Goal: Information Seeking & Learning: Find specific fact

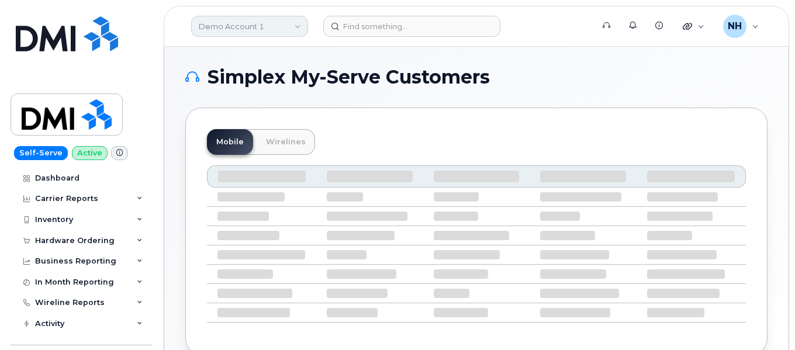
click at [268, 29] on link "Demo Account 1" at bounding box center [249, 26] width 117 height 21
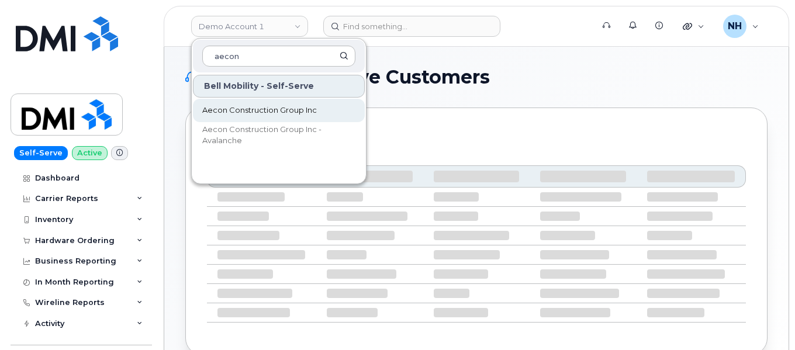
type input "aecon"
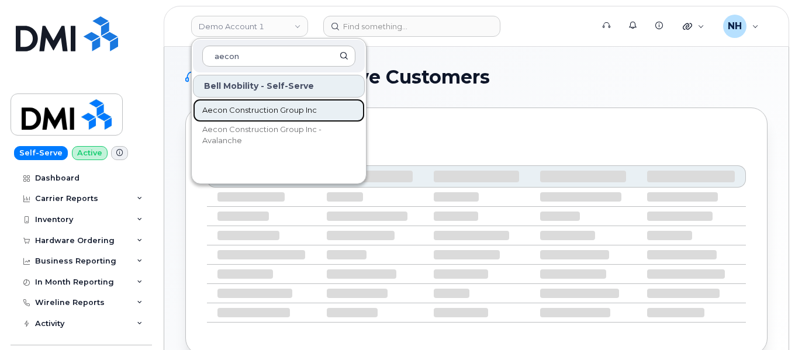
click at [279, 112] on span "Aecon Construction Group Inc" at bounding box center [259, 111] width 115 height 12
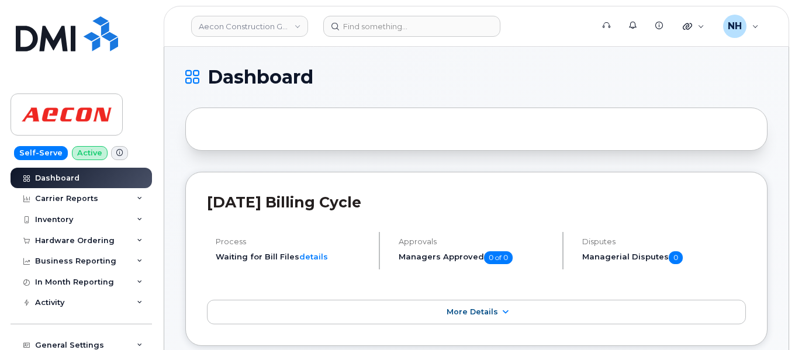
scroll to position [179, 0]
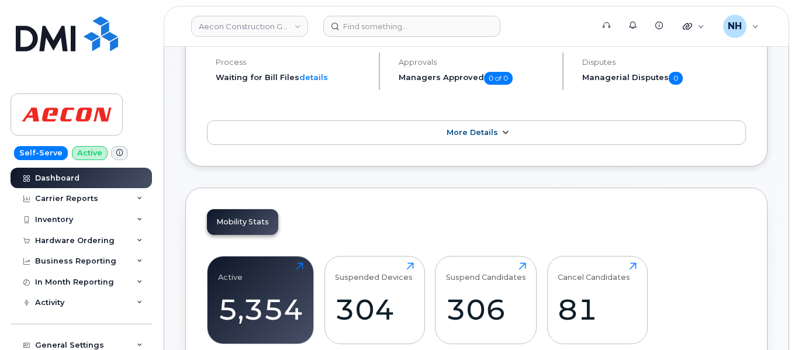
click at [503, 132] on icon at bounding box center [504, 133] width 9 height 8
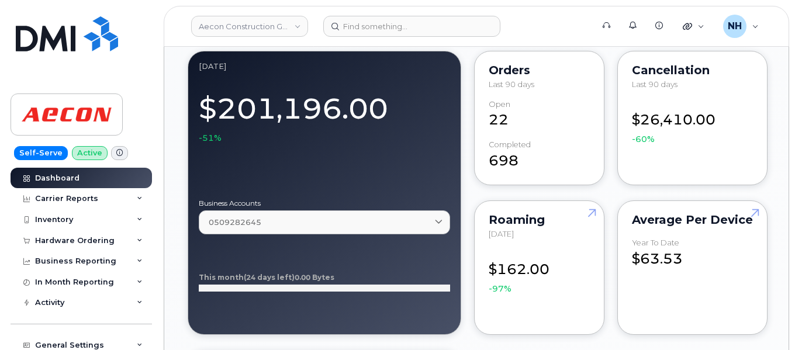
scroll to position [1178, 0]
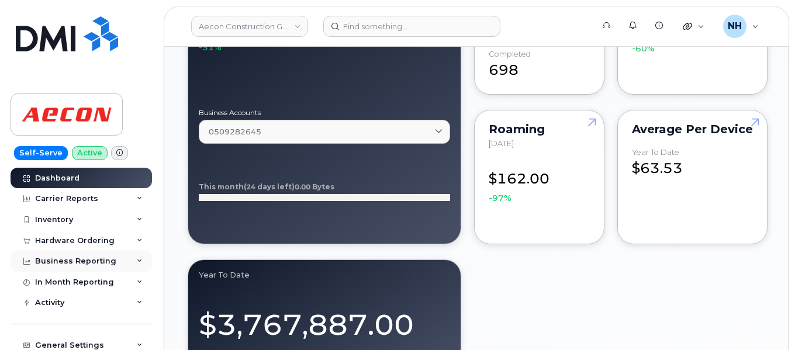
click at [129, 258] on div "Business Reporting" at bounding box center [81, 261] width 141 height 21
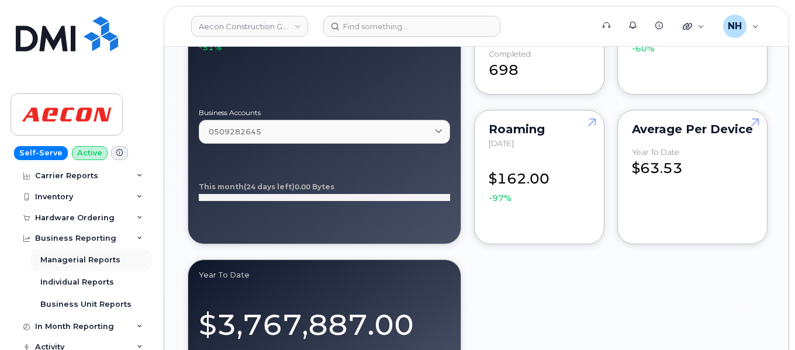
scroll to position [0, 0]
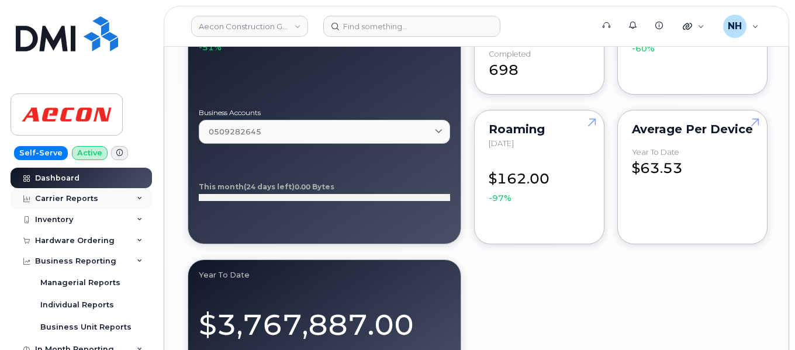
click at [139, 199] on div "Carrier Reports" at bounding box center [81, 198] width 141 height 21
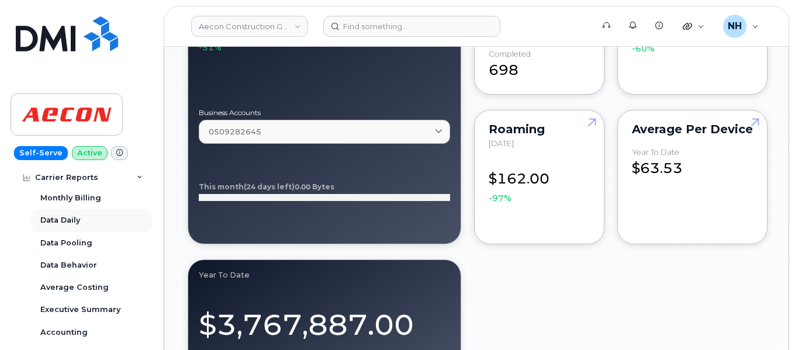
scroll to position [19, 0]
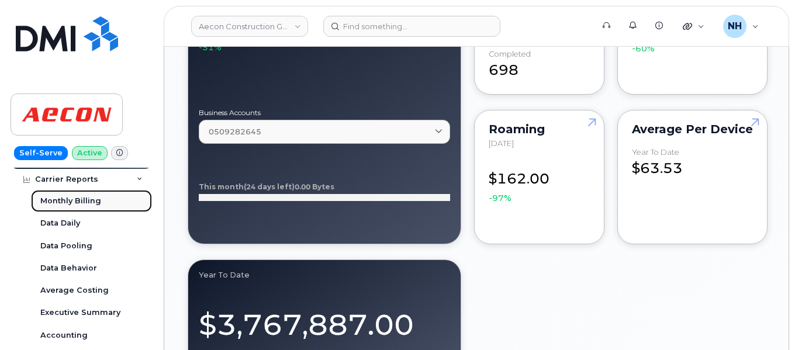
click at [78, 205] on div "Monthly Billing" at bounding box center [70, 201] width 61 height 11
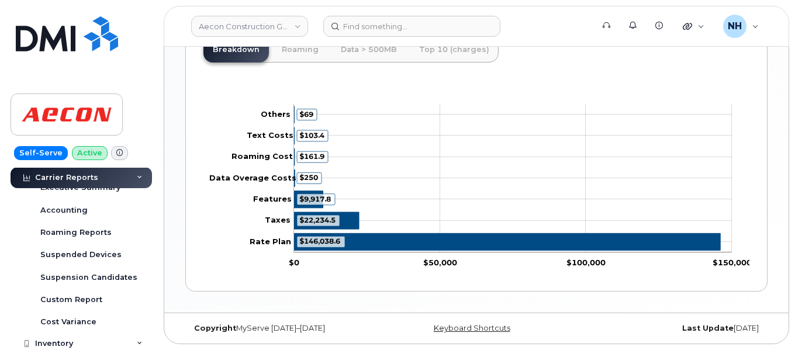
scroll to position [144, 0]
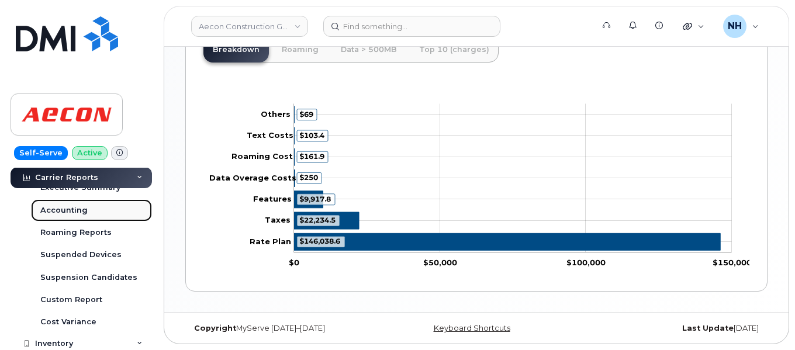
click at [77, 206] on div "Accounting" at bounding box center [63, 210] width 47 height 11
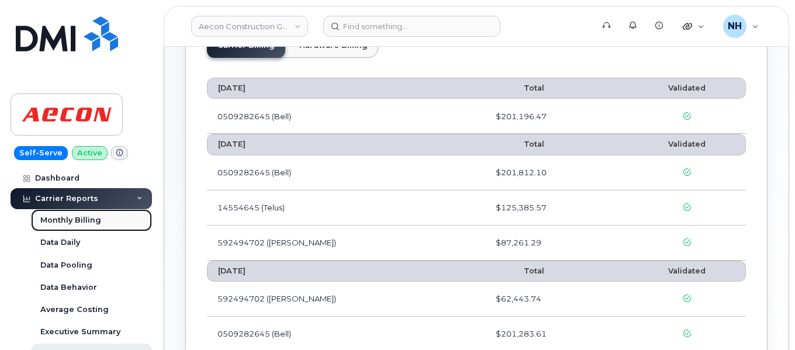
click at [88, 219] on div "Monthly Billing" at bounding box center [70, 220] width 61 height 11
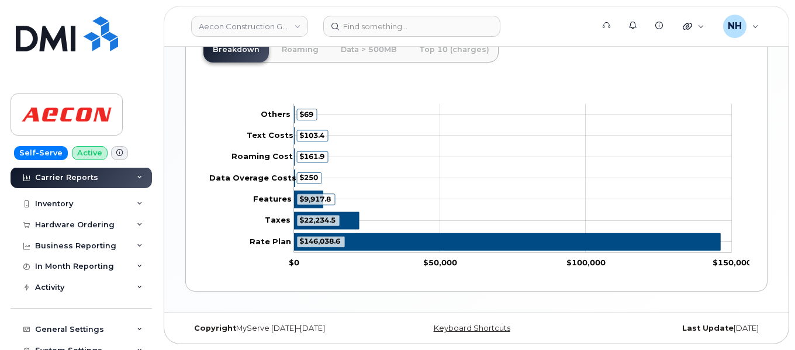
scroll to position [285, 0]
click at [100, 249] on div "Business Reporting" at bounding box center [75, 245] width 81 height 9
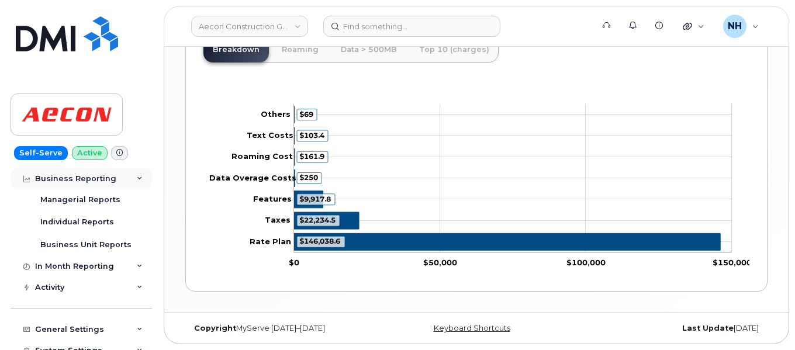
scroll to position [352, 0]
click at [102, 258] on div "In Month Reporting" at bounding box center [81, 265] width 141 height 21
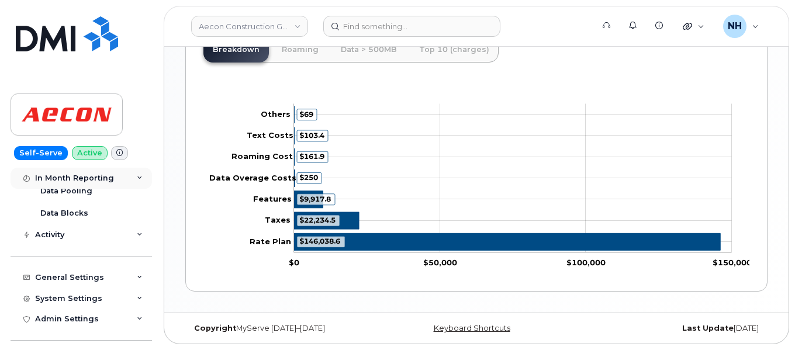
scroll to position [472, 0]
click at [91, 235] on div "Activity" at bounding box center [81, 233] width 141 height 21
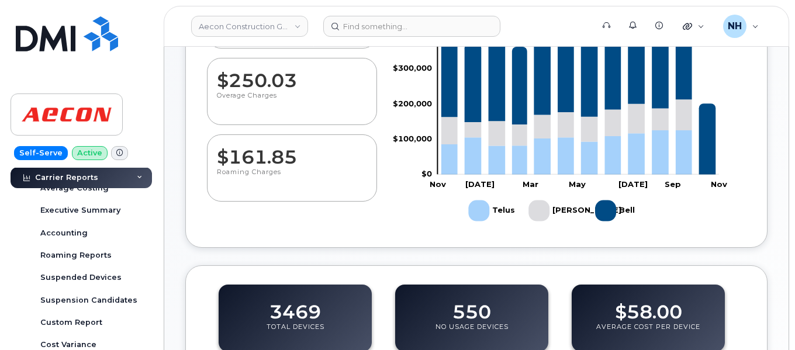
scroll to position [206, 0]
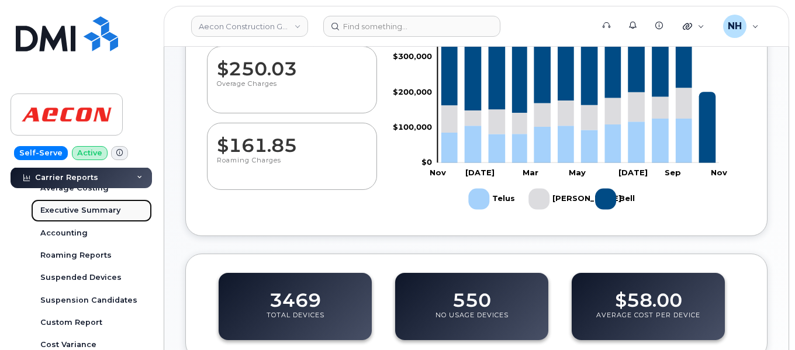
click at [61, 213] on div "Executive Summary" at bounding box center [80, 210] width 80 height 11
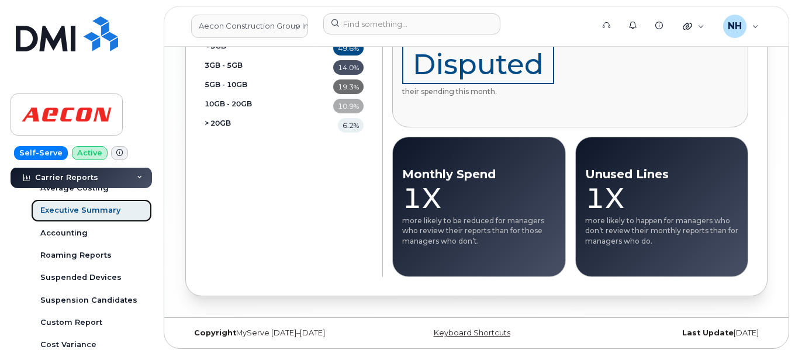
scroll to position [2223, 0]
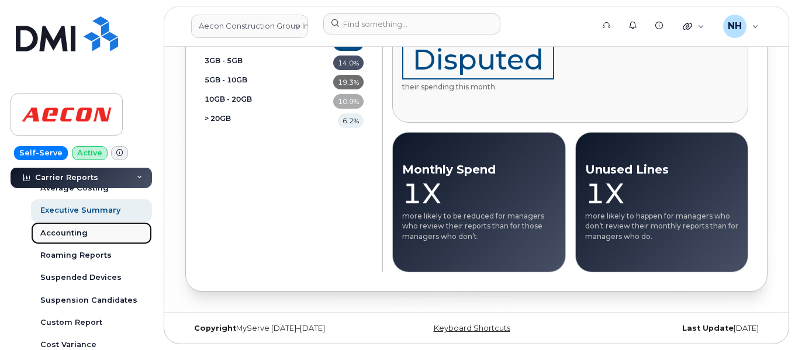
click at [65, 230] on div "Accounting" at bounding box center [63, 233] width 47 height 11
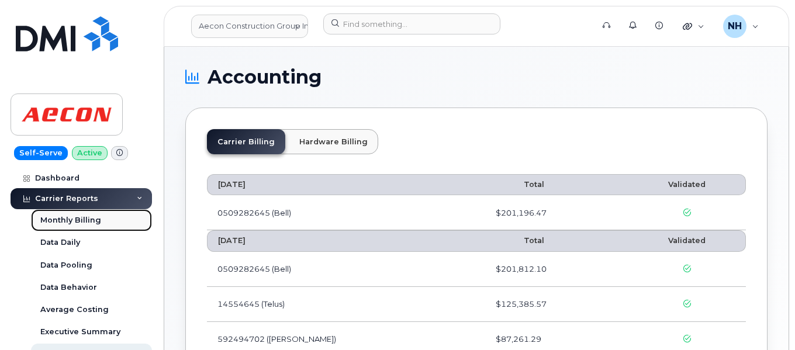
click at [77, 219] on div "Monthly Billing" at bounding box center [70, 220] width 61 height 11
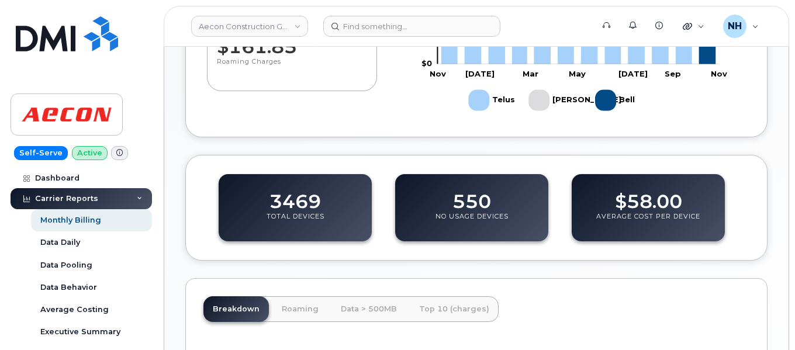
scroll to position [308, 0]
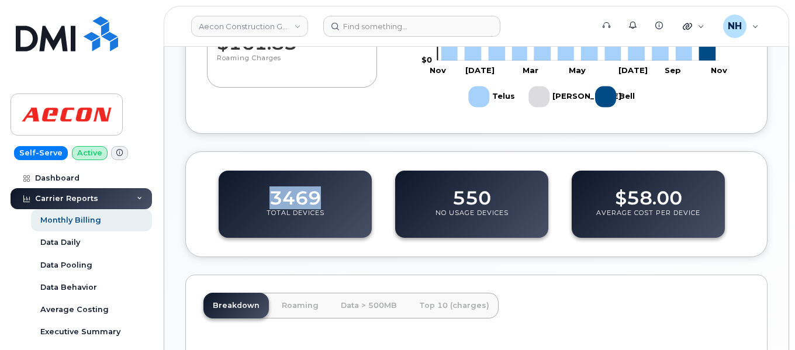
drag, startPoint x: 325, startPoint y: 197, endPoint x: 268, endPoint y: 198, distance: 57.3
click at [268, 198] on div "3469 Total Devices" at bounding box center [295, 204] width 153 height 67
copy dd "3469"
